Goal: Navigation & Orientation: Understand site structure

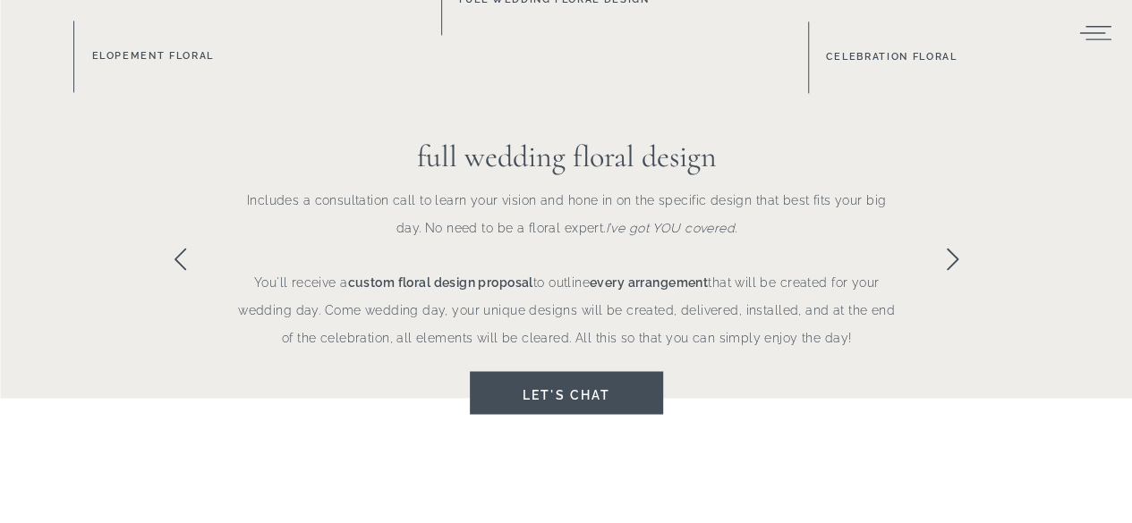
scroll to position [1253, 0]
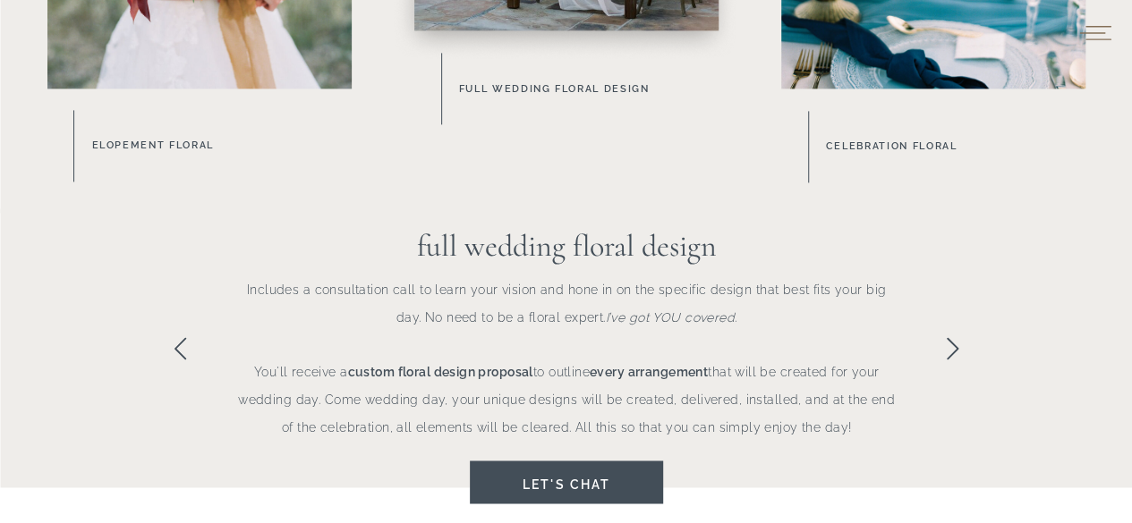
click at [1102, 34] on icon at bounding box center [1094, 32] width 35 height 27
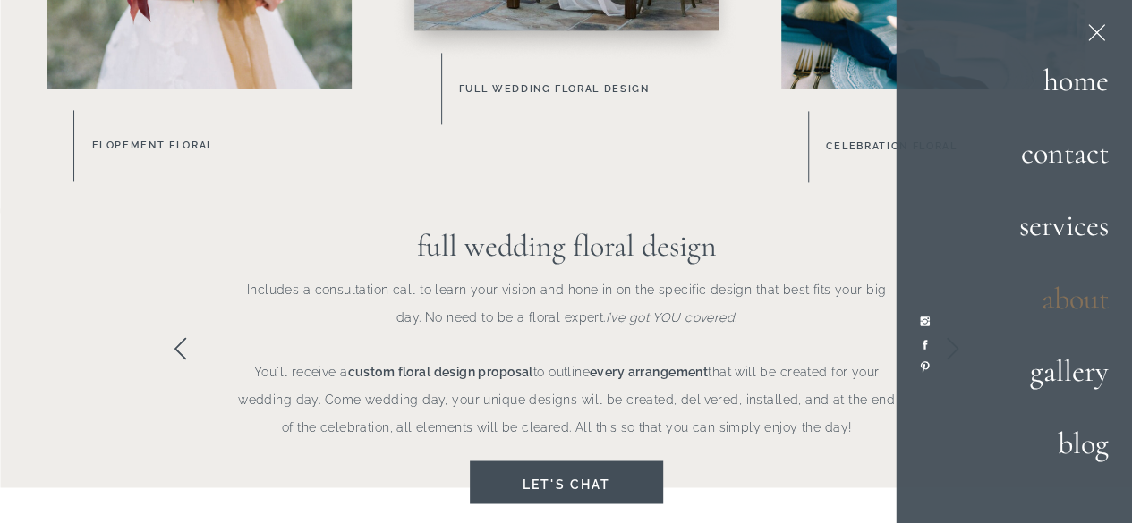
click at [1056, 307] on h2 "about" at bounding box center [1039, 300] width 140 height 48
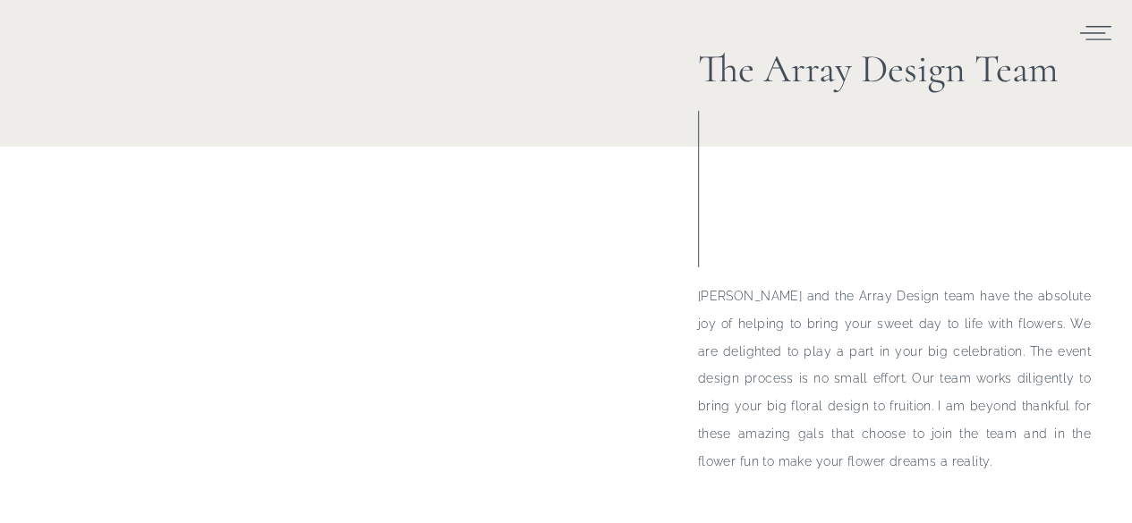
scroll to position [2416, 0]
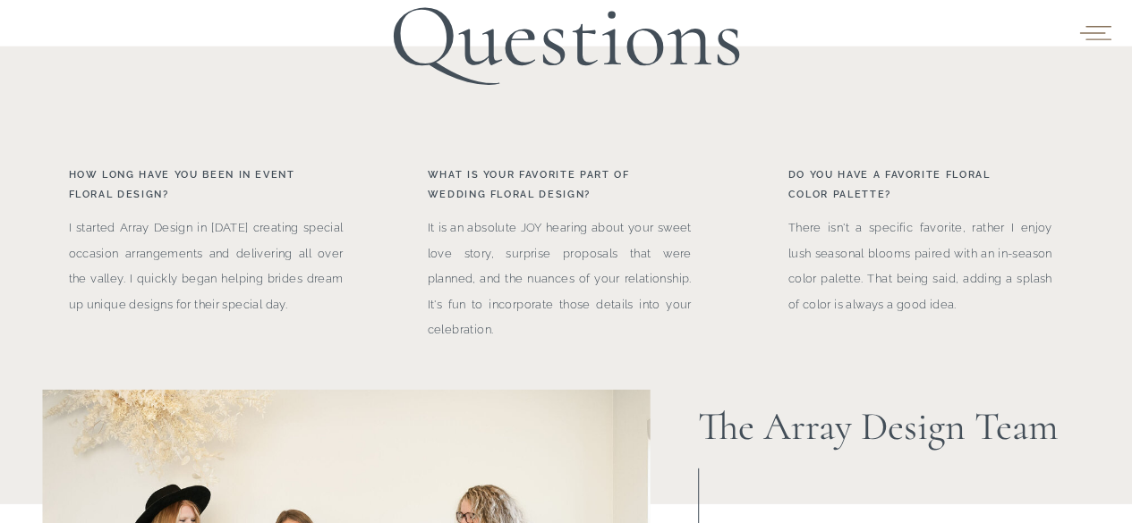
click at [1104, 21] on icon at bounding box center [1094, 32] width 35 height 27
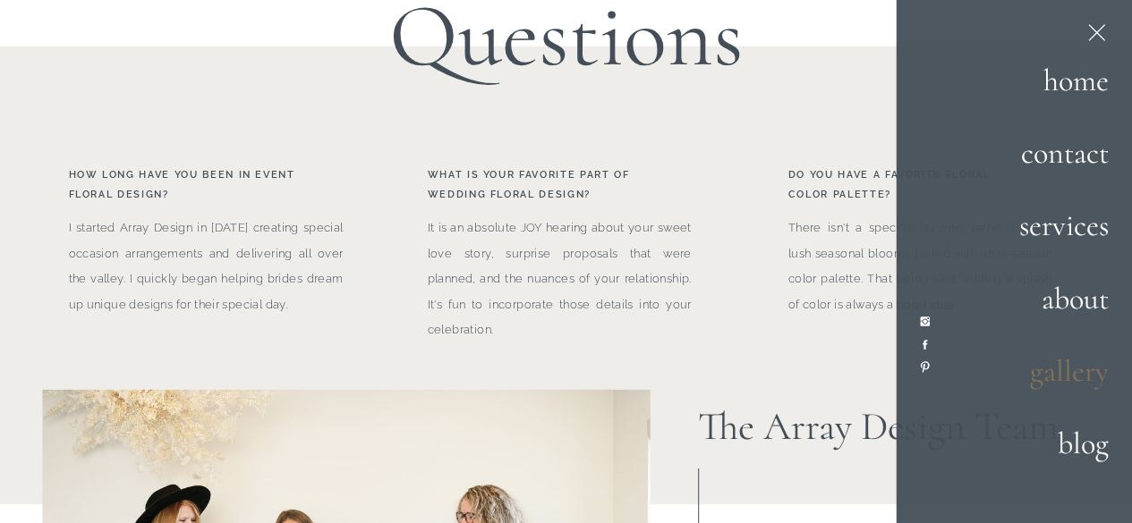
click at [1074, 365] on h2 "gallery" at bounding box center [1047, 372] width 123 height 48
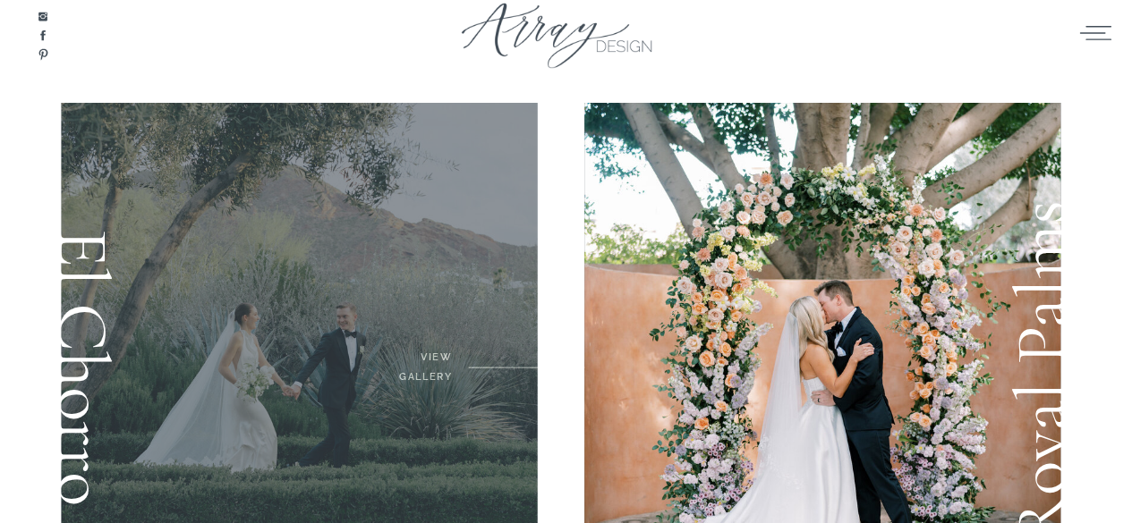
click at [260, 291] on div at bounding box center [299, 371] width 477 height 537
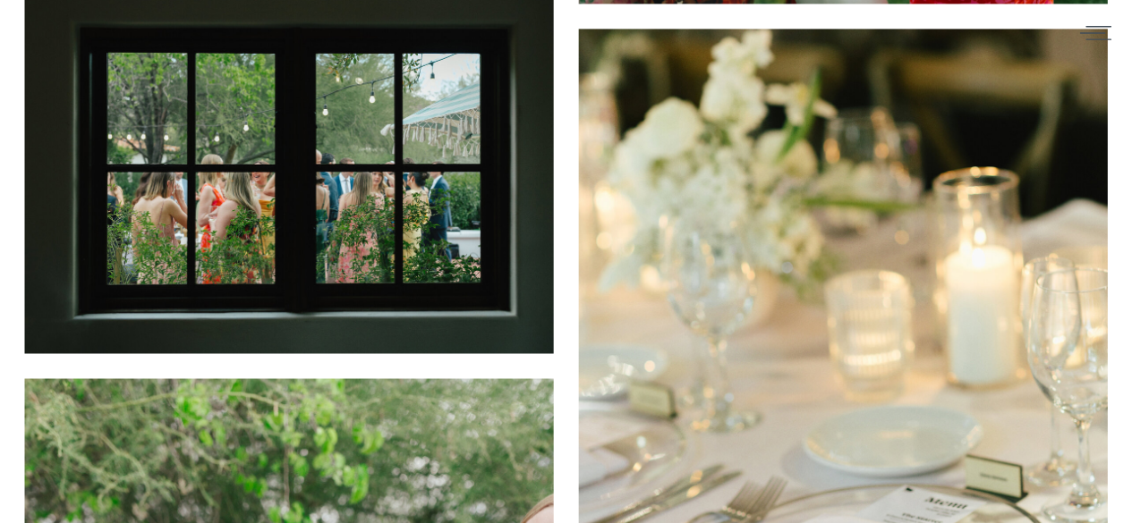
scroll to position [8217, 0]
